Goal: Information Seeking & Learning: Learn about a topic

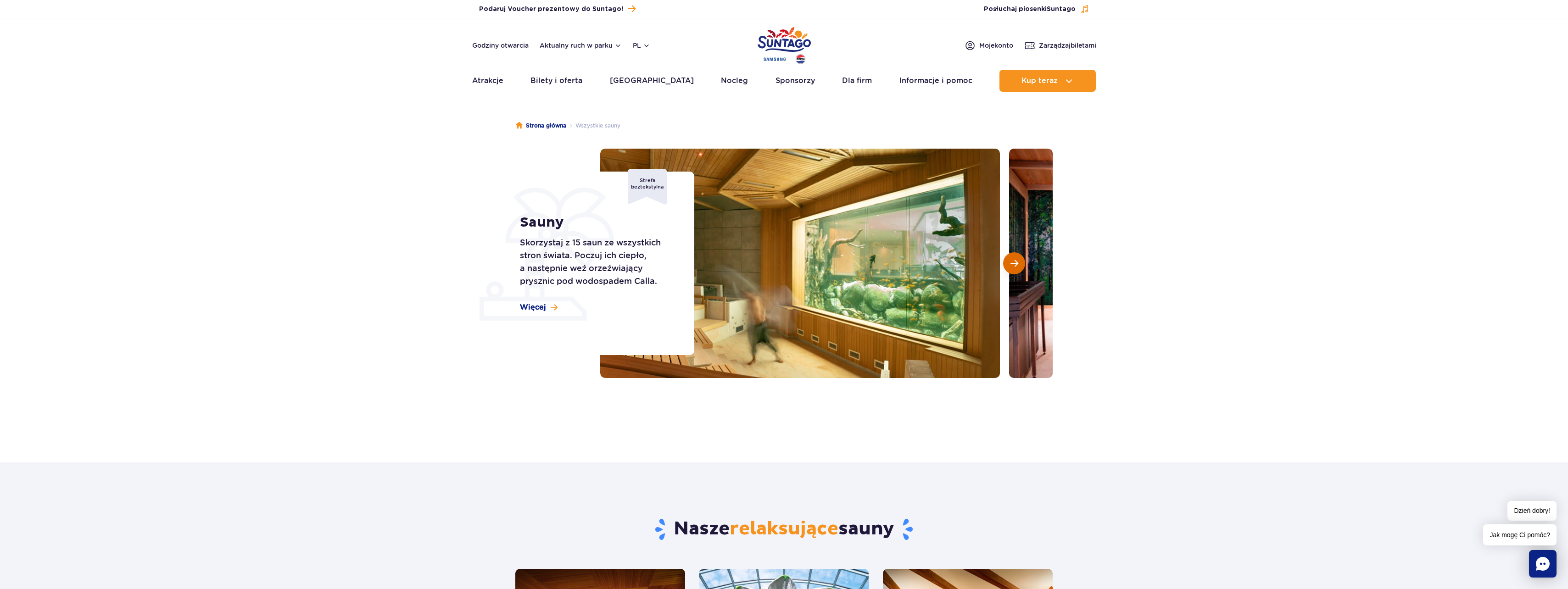
click at [1013, 265] on span "Następny slajd" at bounding box center [1014, 263] width 8 height 9
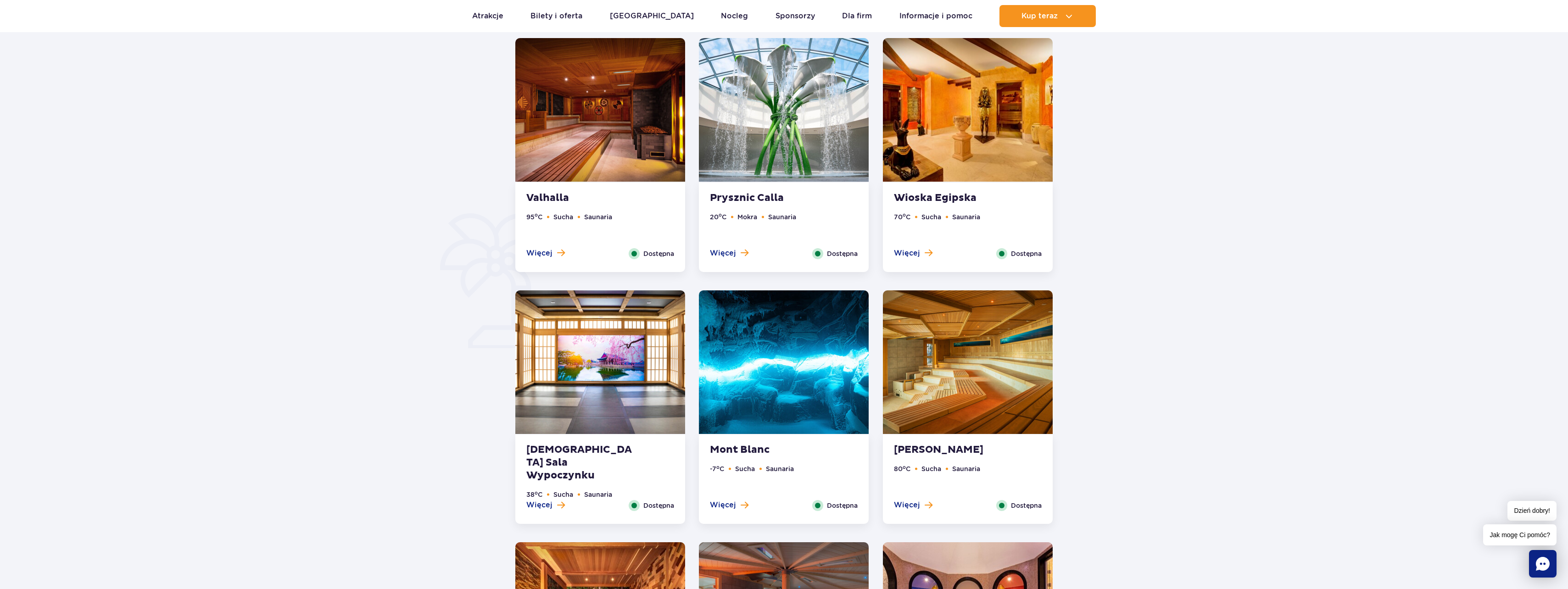
scroll to position [532, 0]
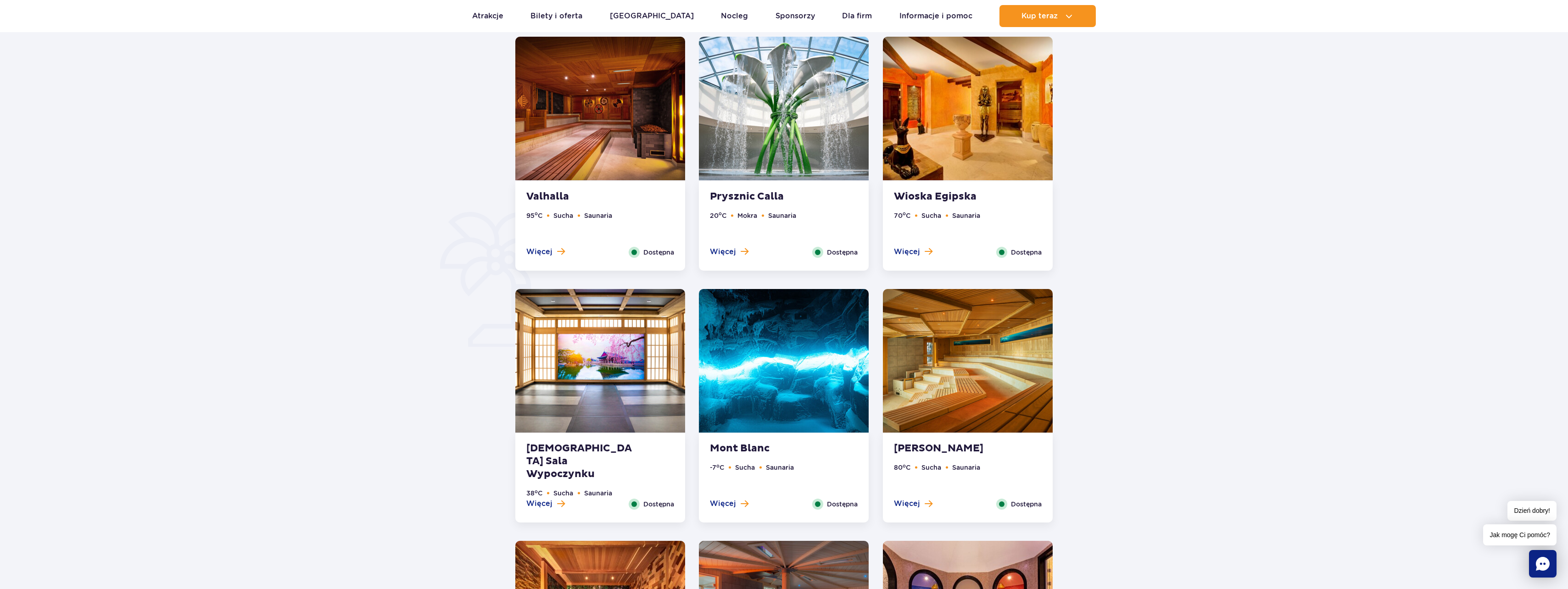
click at [953, 195] on strong "Wioska Egipska" at bounding box center [950, 197] width 111 height 13
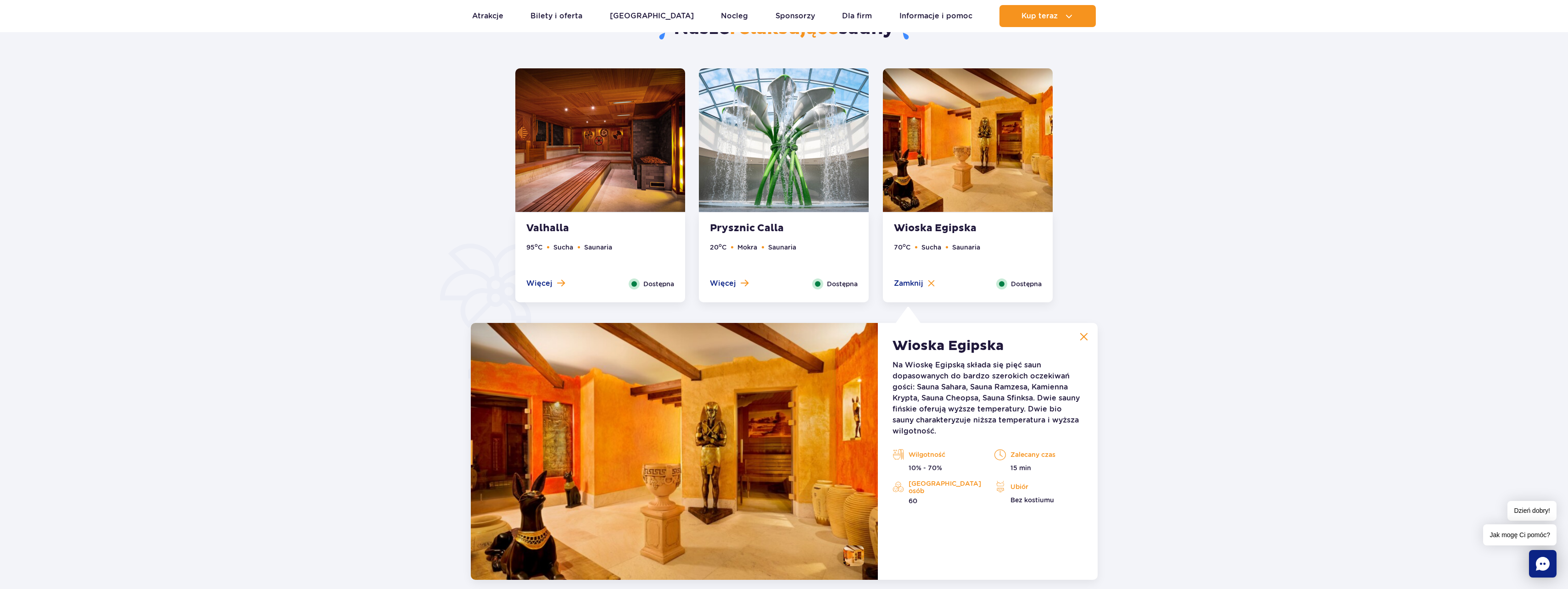
scroll to position [493, 0]
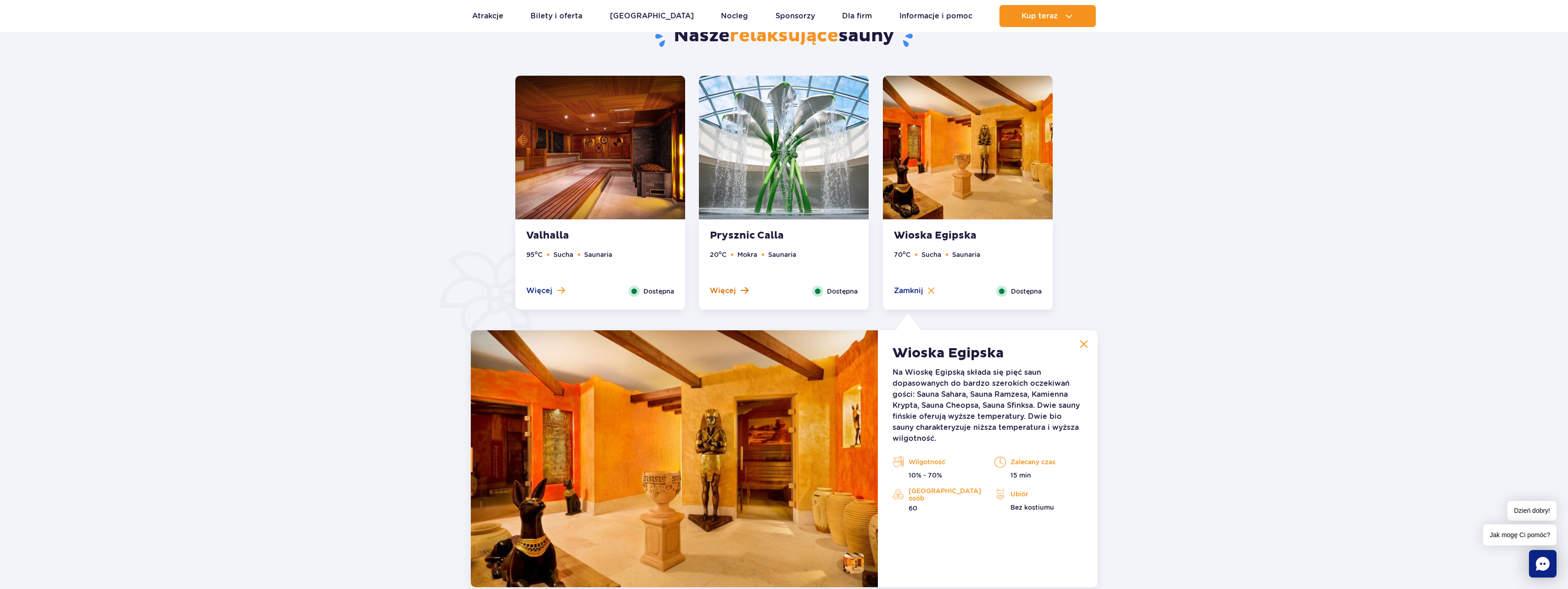
click at [742, 290] on span at bounding box center [744, 290] width 8 height 9
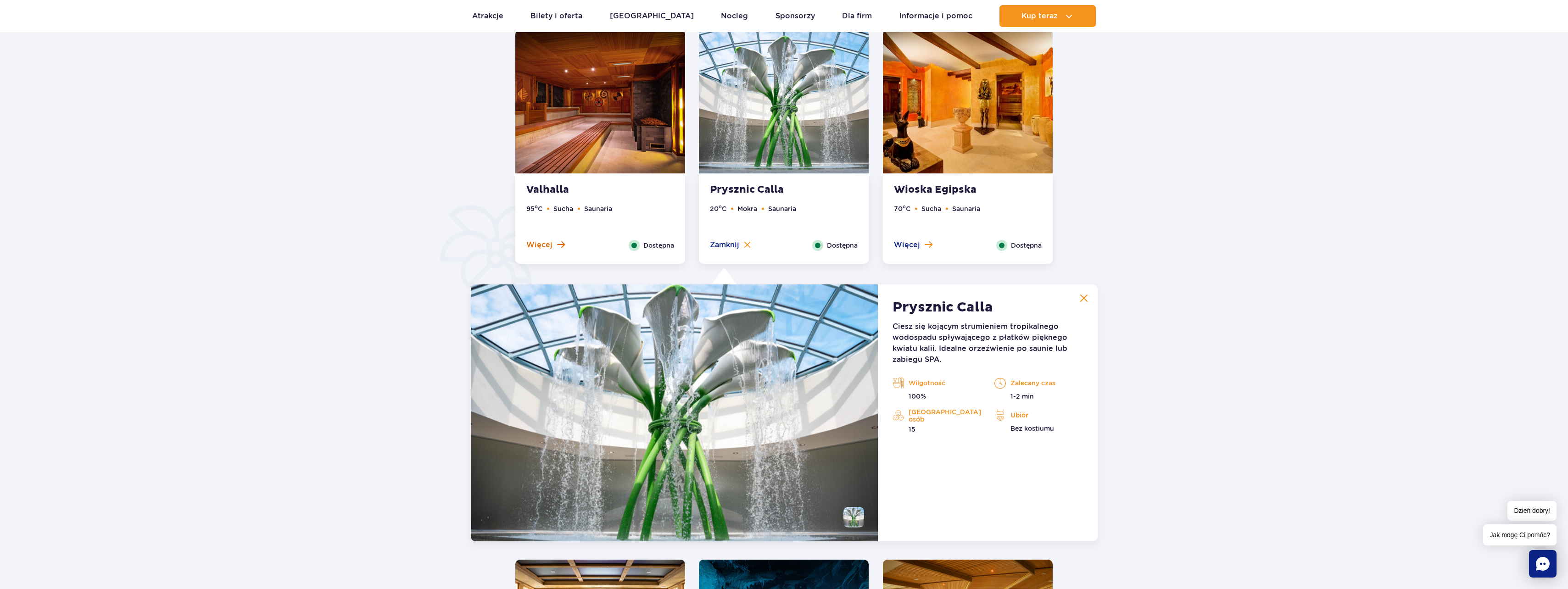
click at [543, 242] on span "Więcej" at bounding box center [539, 245] width 26 height 10
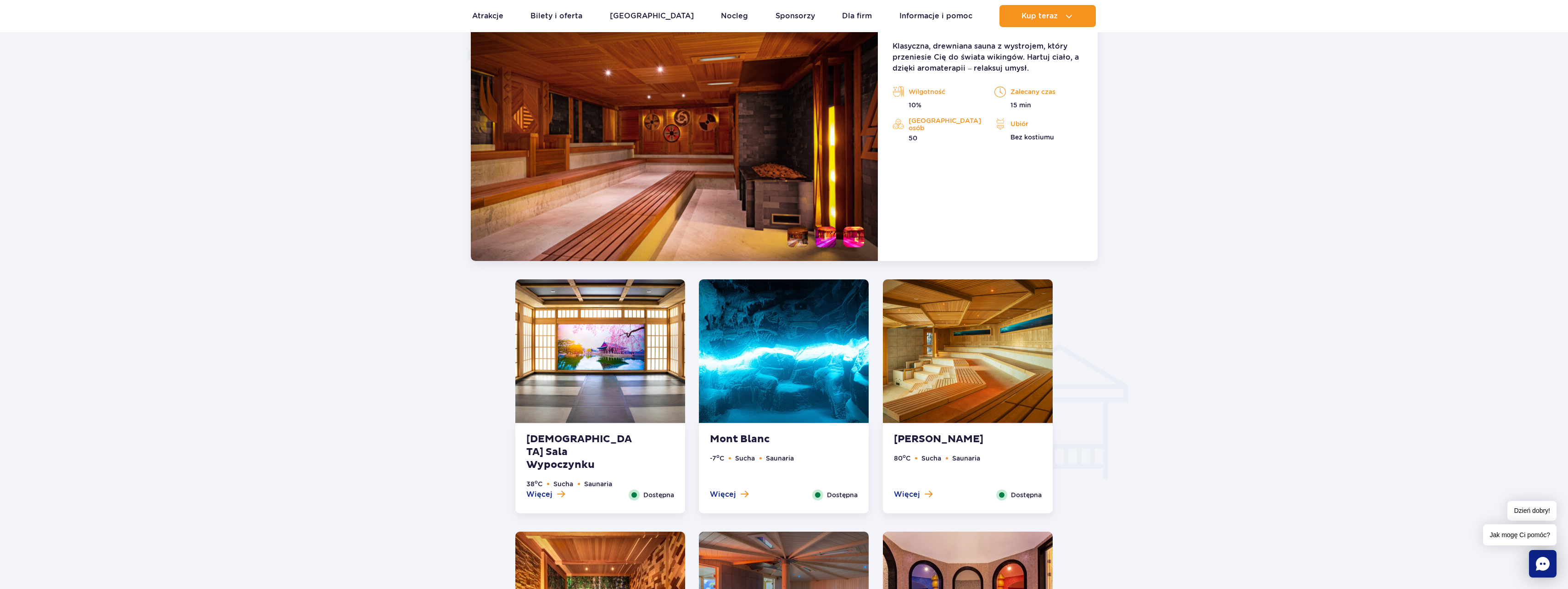
scroll to position [906, 0]
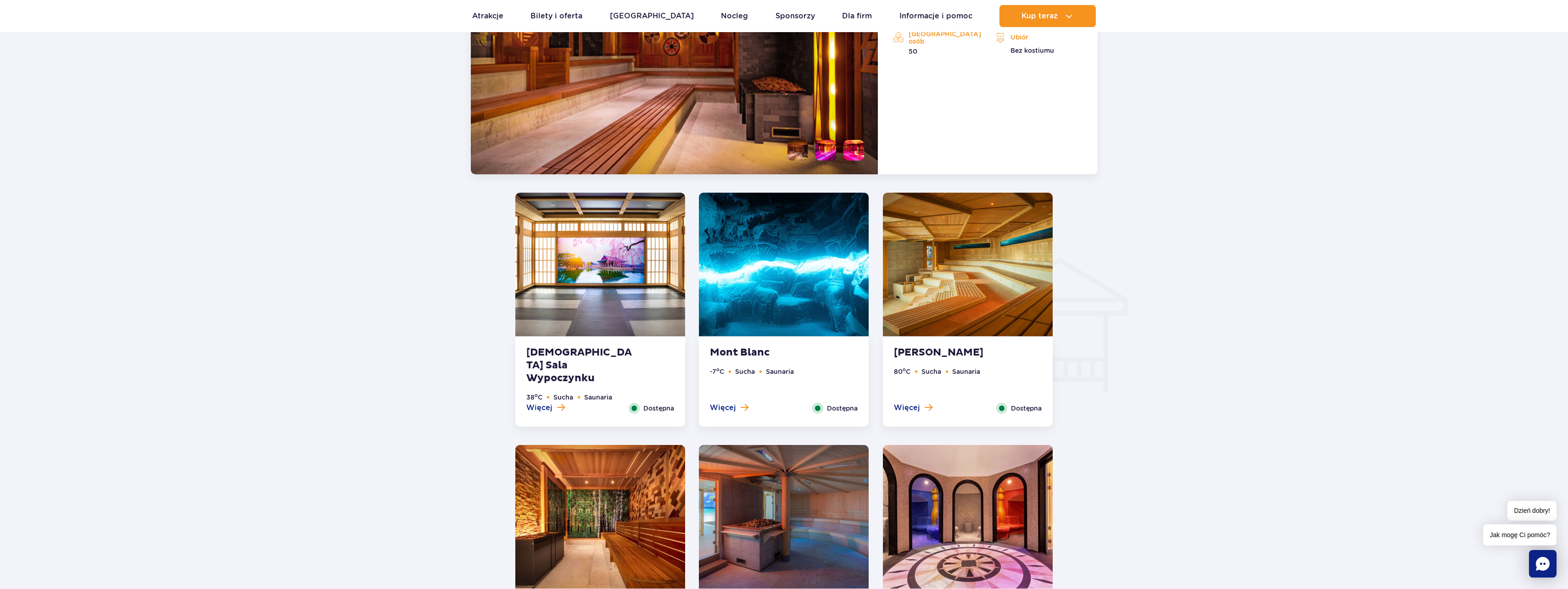
click at [543, 414] on div "[DEMOGRAPHIC_DATA] Sala Wypoczynku 38 o C Sucha Saunaria Więcej Zamknij Dostępna" at bounding box center [600, 382] width 170 height 89
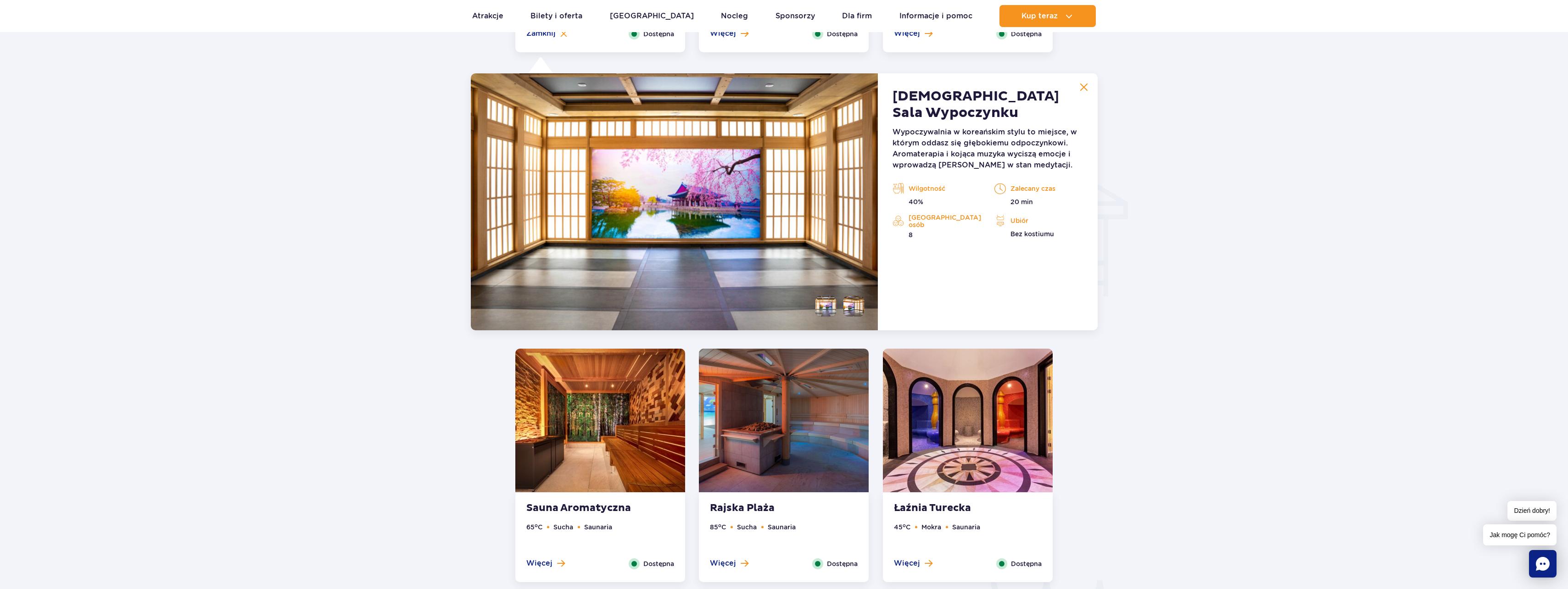
scroll to position [1020, 0]
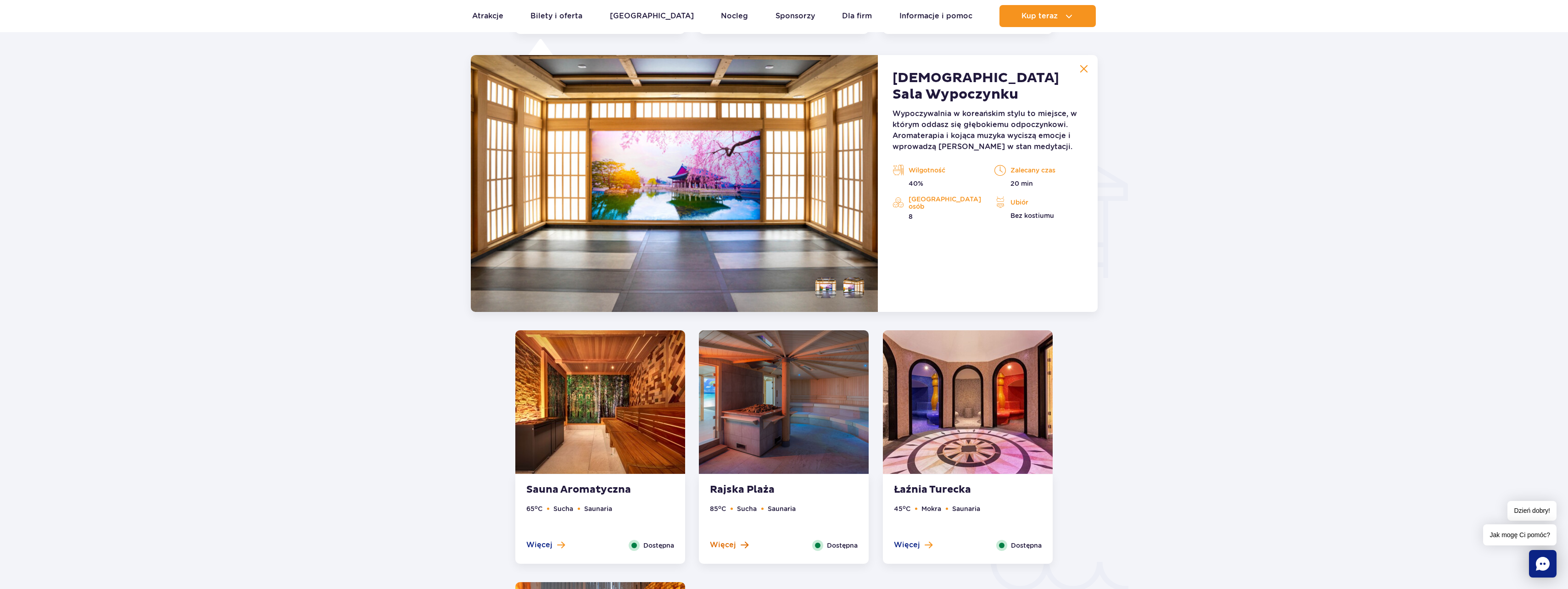
click at [738, 542] on button "Więcej" at bounding box center [729, 545] width 38 height 10
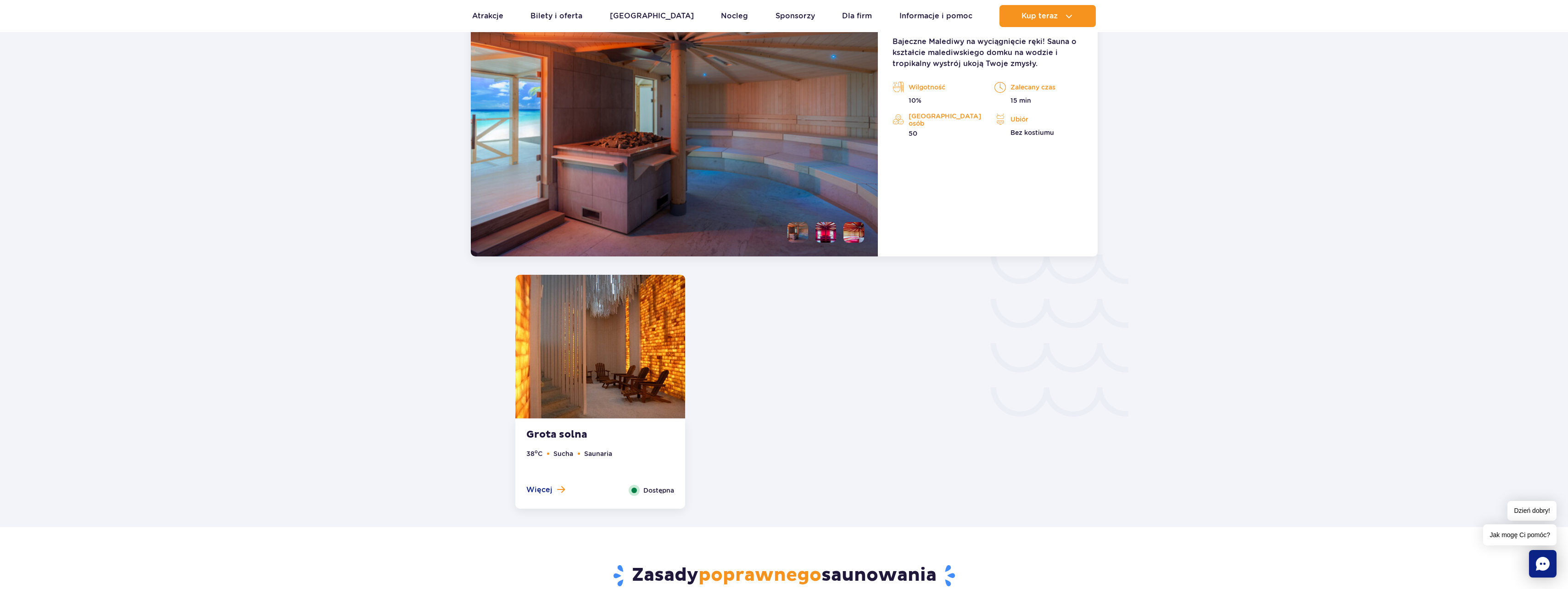
scroll to position [1319, 0]
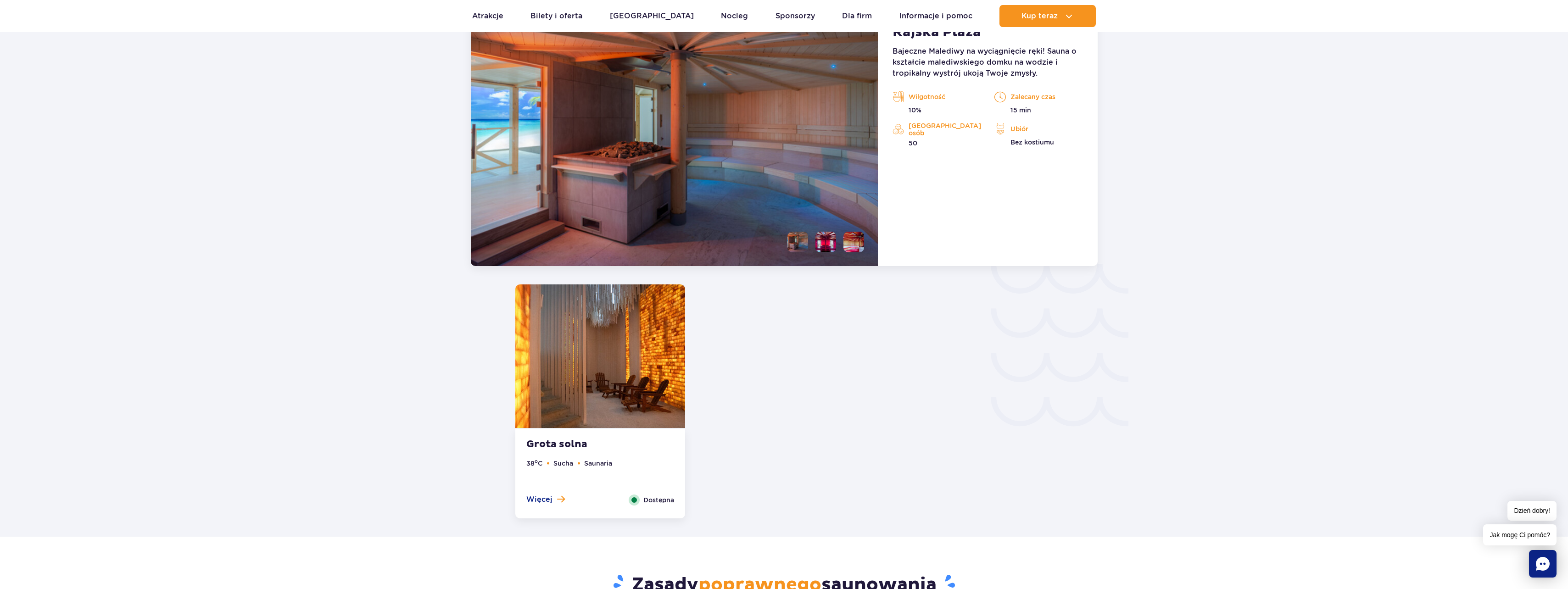
click at [655, 498] on span "Dostępna" at bounding box center [659, 500] width 31 height 10
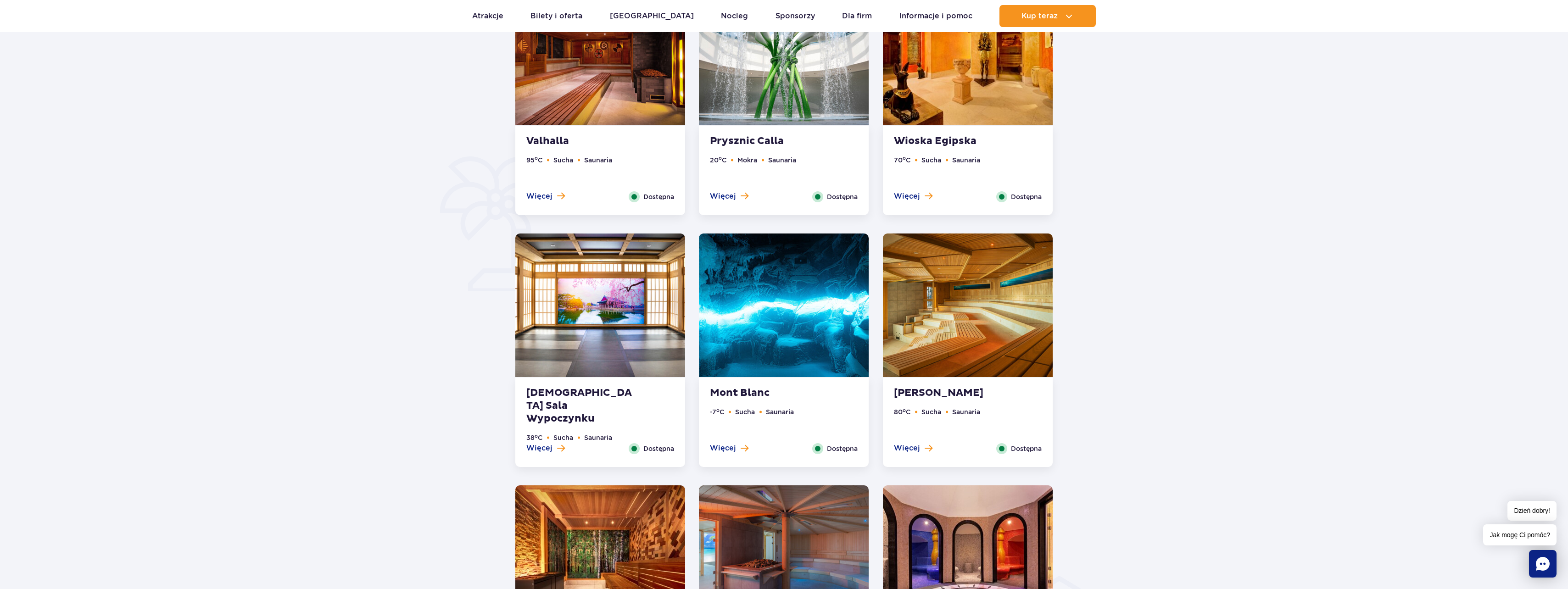
scroll to position [562, 0]
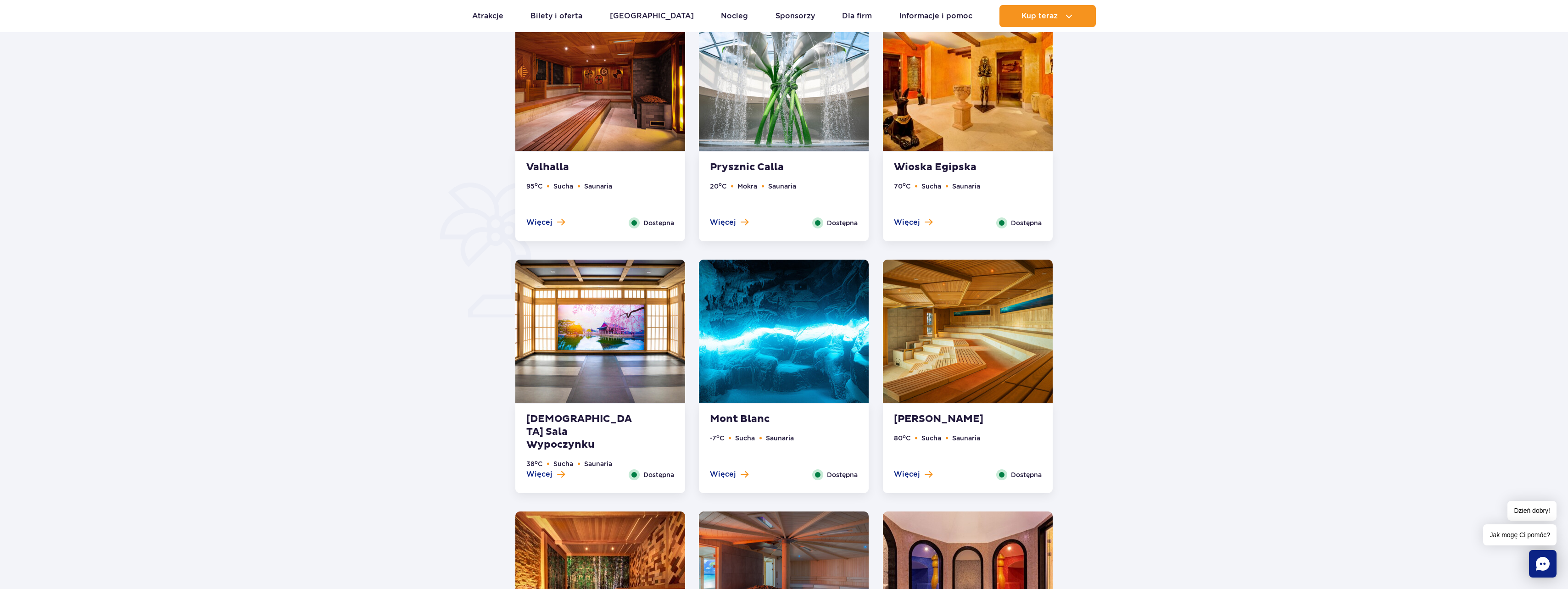
click at [719, 482] on div "Mont Blanc -7 o C Sucha Saunaria Więcej Zamknij Dostępna" at bounding box center [783, 448] width 170 height 89
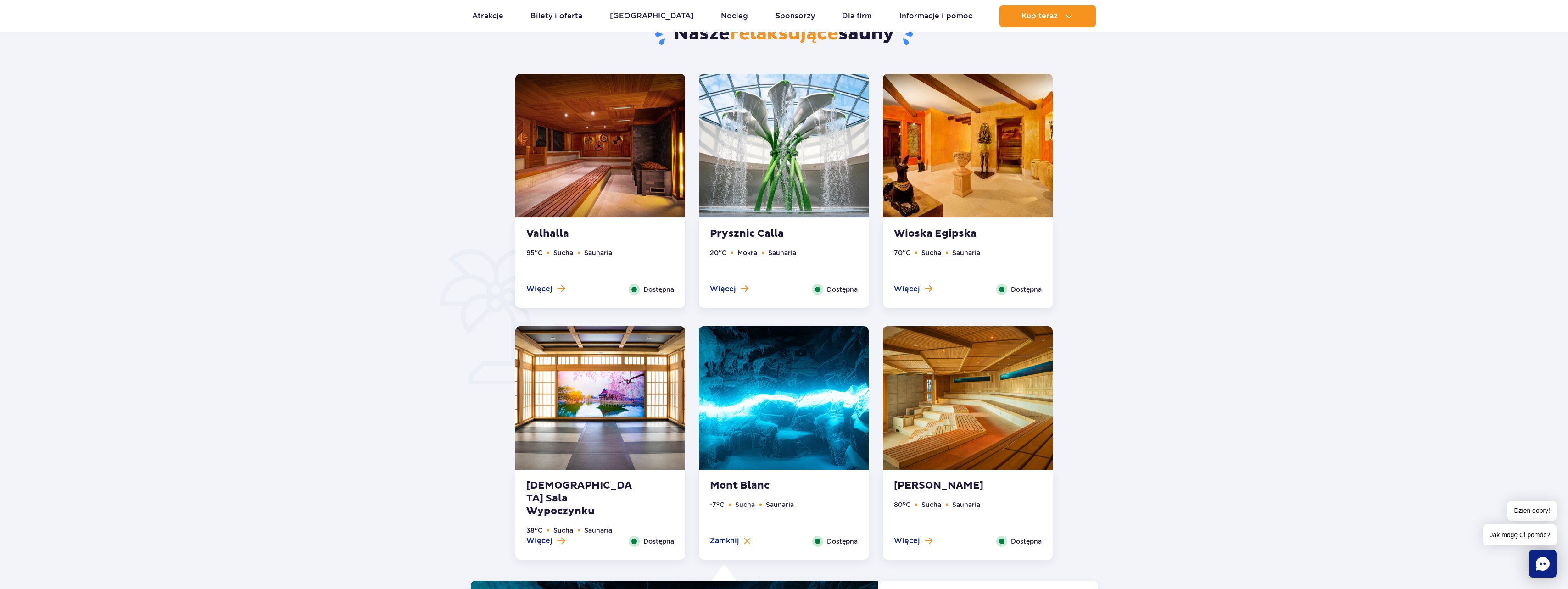
scroll to position [470, 0]
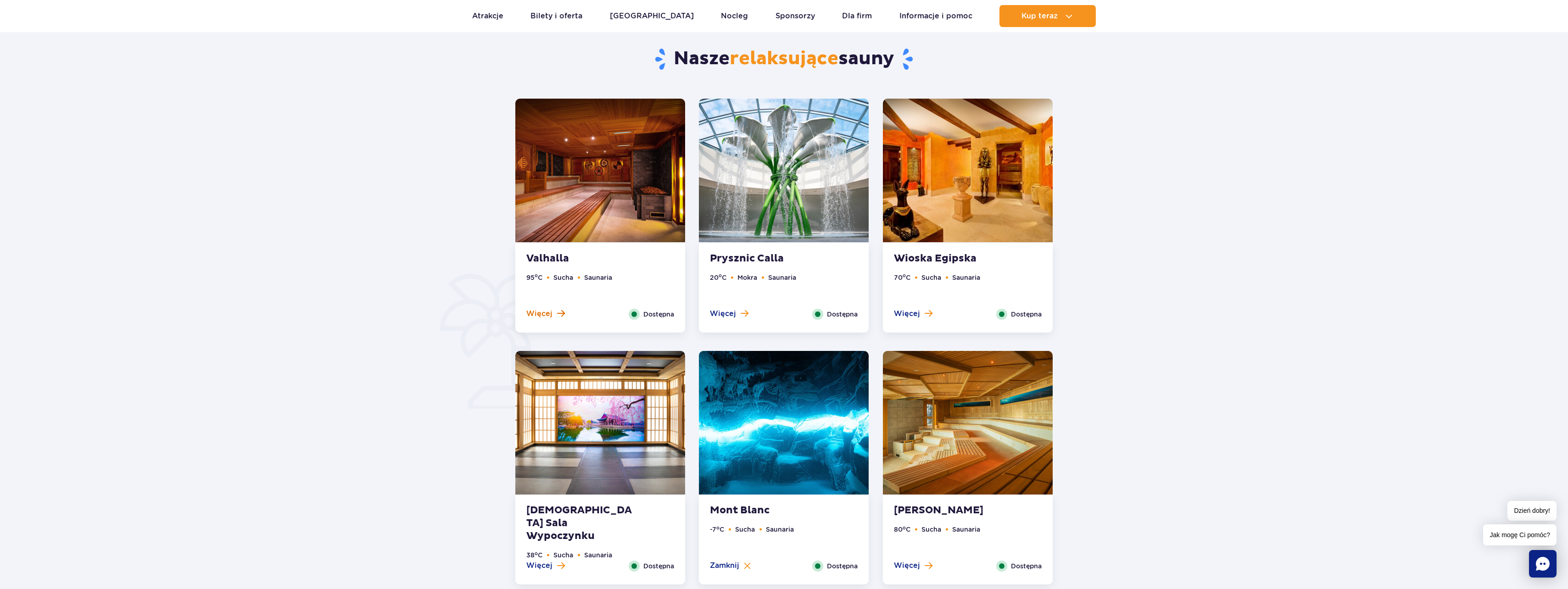
click at [547, 317] on span "Więcej" at bounding box center [539, 313] width 26 height 10
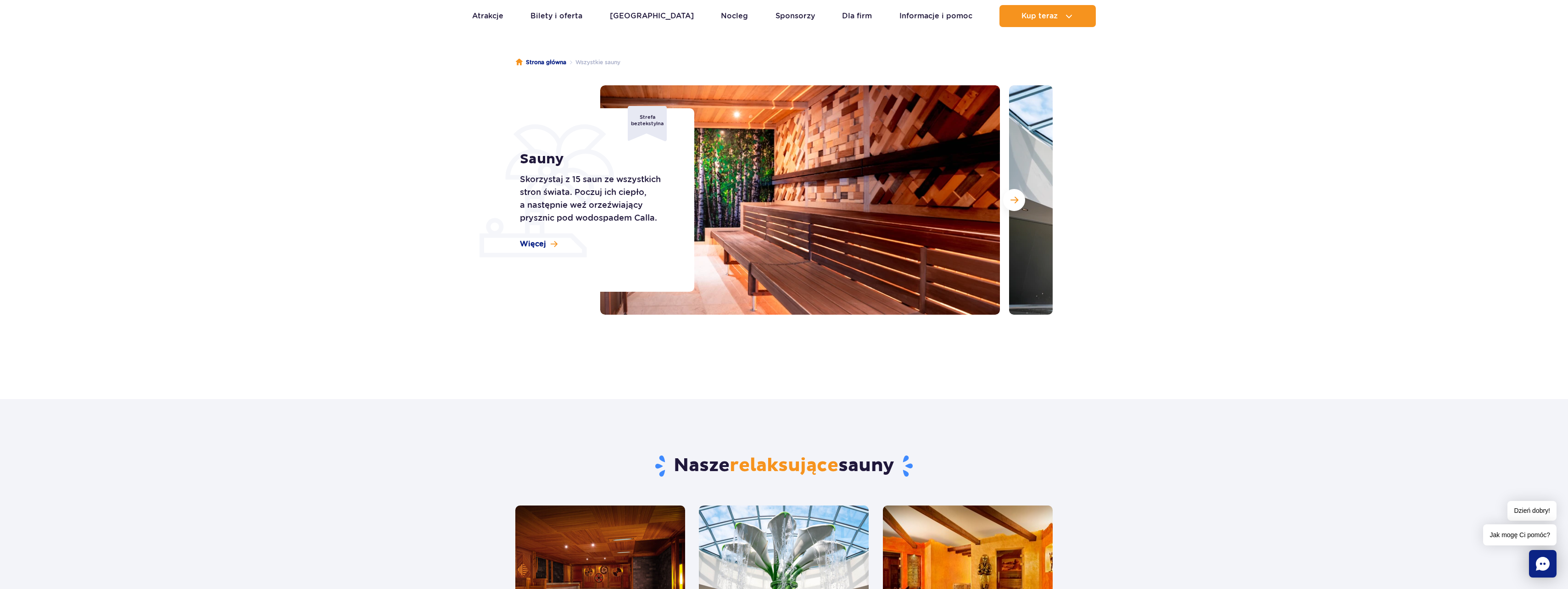
scroll to position [0, 0]
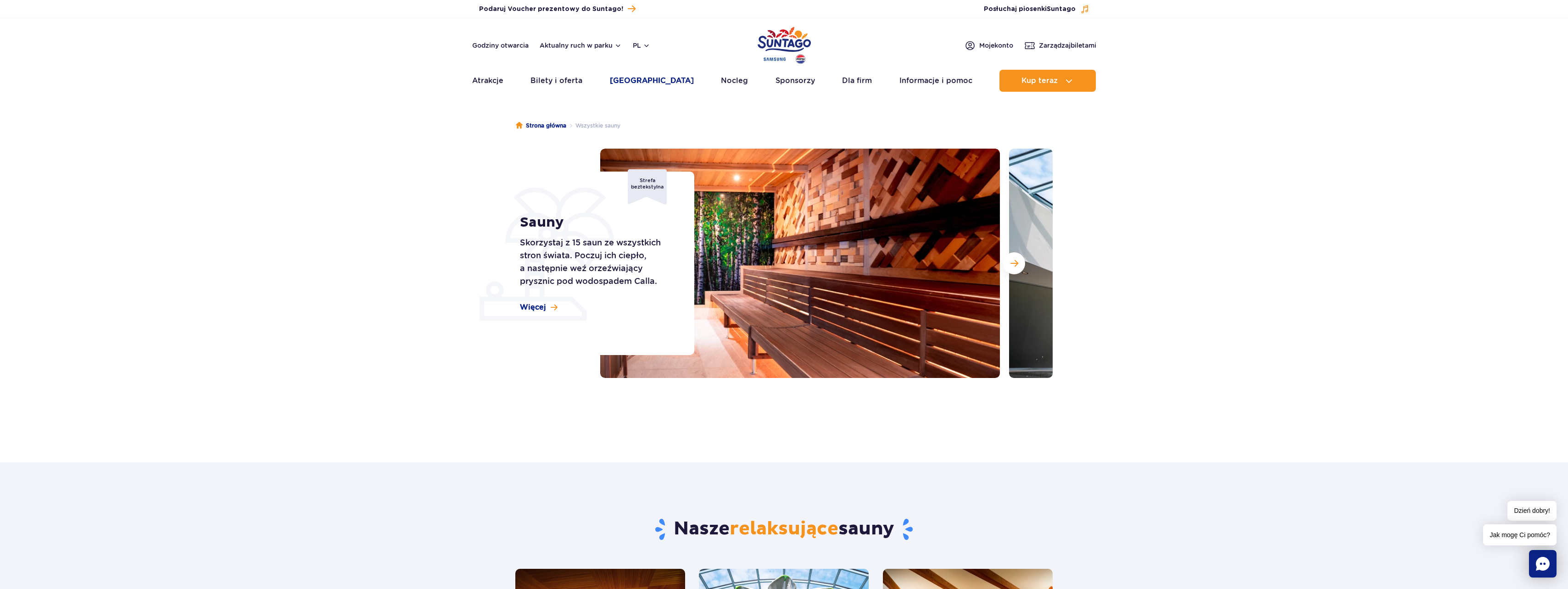
click at [654, 77] on link "[GEOGRAPHIC_DATA]" at bounding box center [652, 81] width 84 height 22
